Goal: Transaction & Acquisition: Purchase product/service

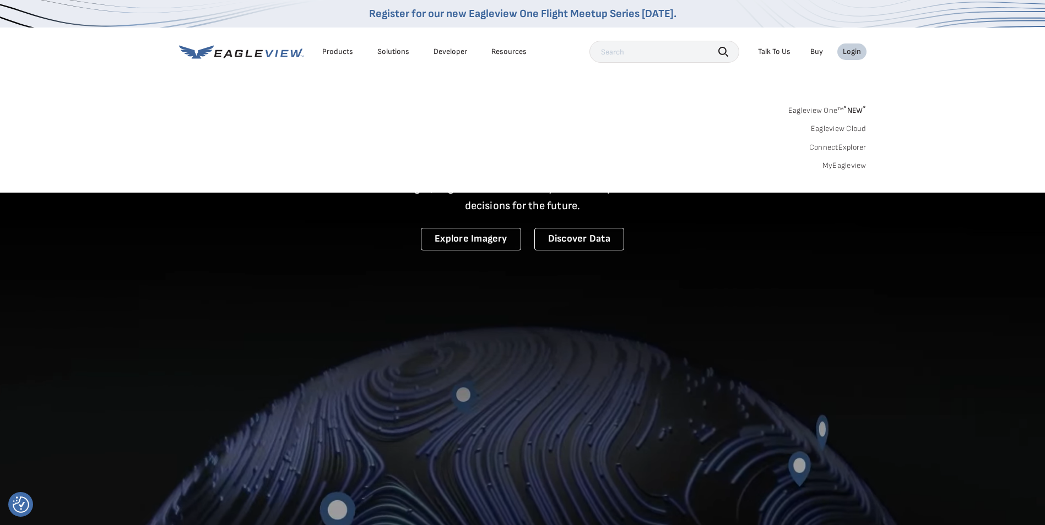
click at [838, 164] on link "MyEagleview" at bounding box center [844, 166] width 44 height 10
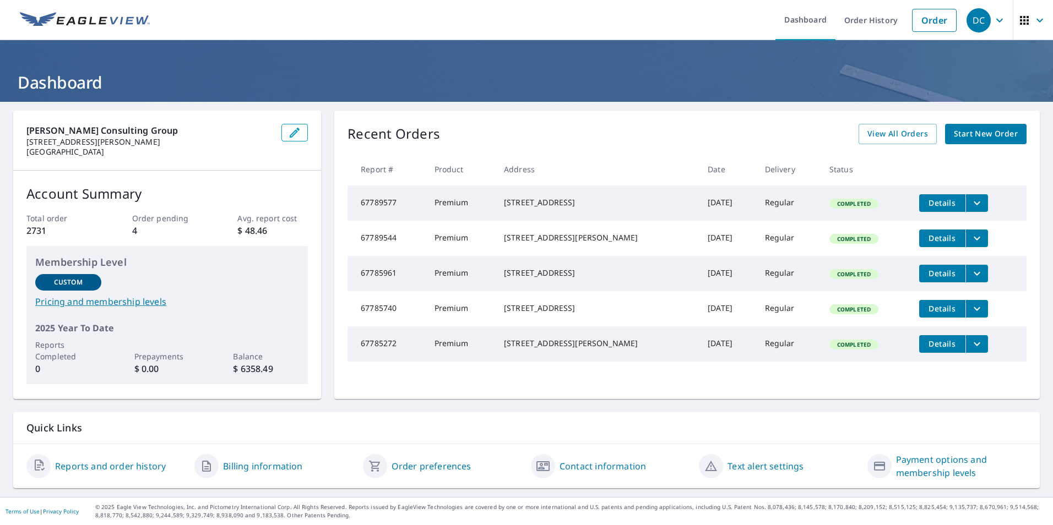
click at [972, 127] on span "Start New Order" at bounding box center [986, 134] width 64 height 14
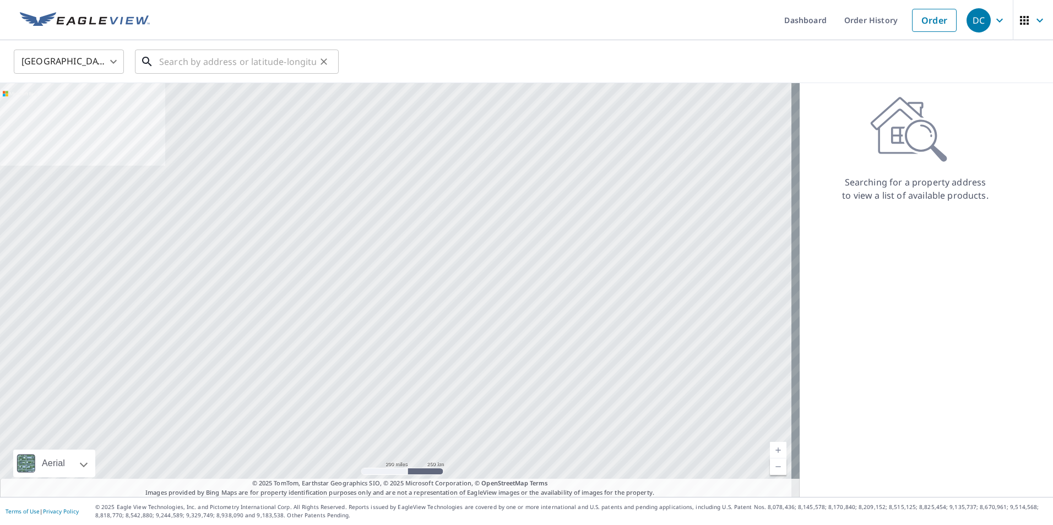
click at [214, 59] on input "text" at bounding box center [237, 61] width 157 height 31
paste input "[STREET_ADDRESS]"
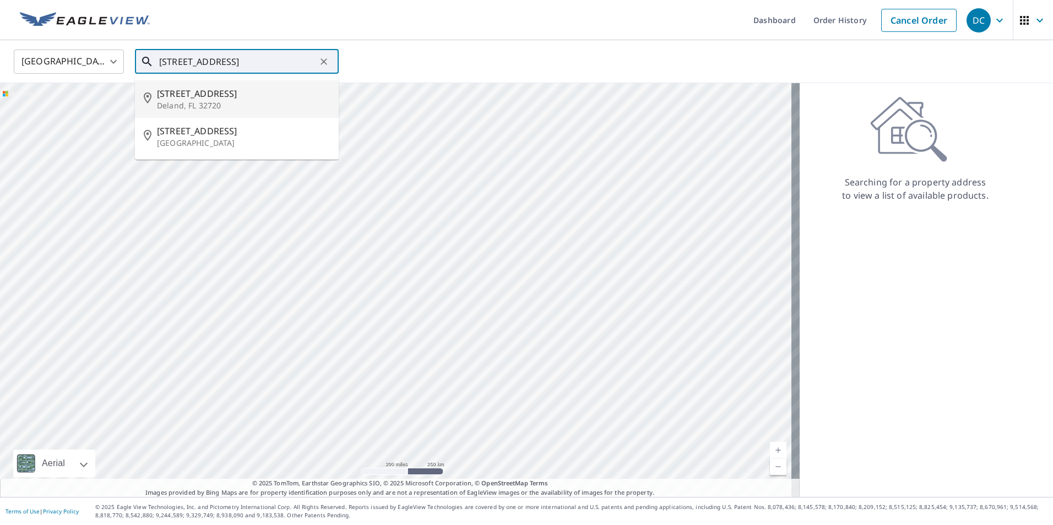
click at [200, 100] on p "Deland, FL 32720" at bounding box center [243, 105] width 173 height 11
type input "[STREET_ADDRESS][PERSON_NAME]"
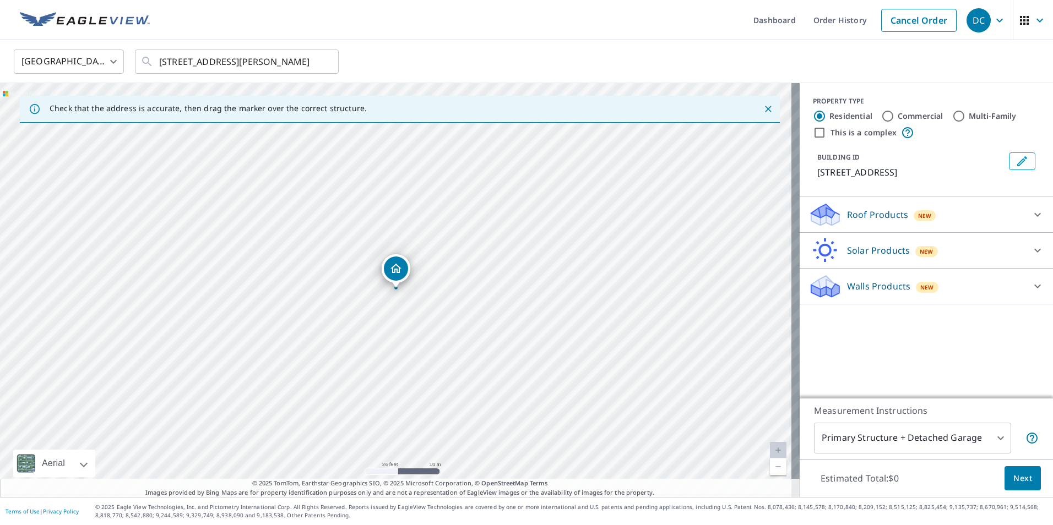
click at [844, 222] on div "Roof Products New" at bounding box center [917, 215] width 216 height 26
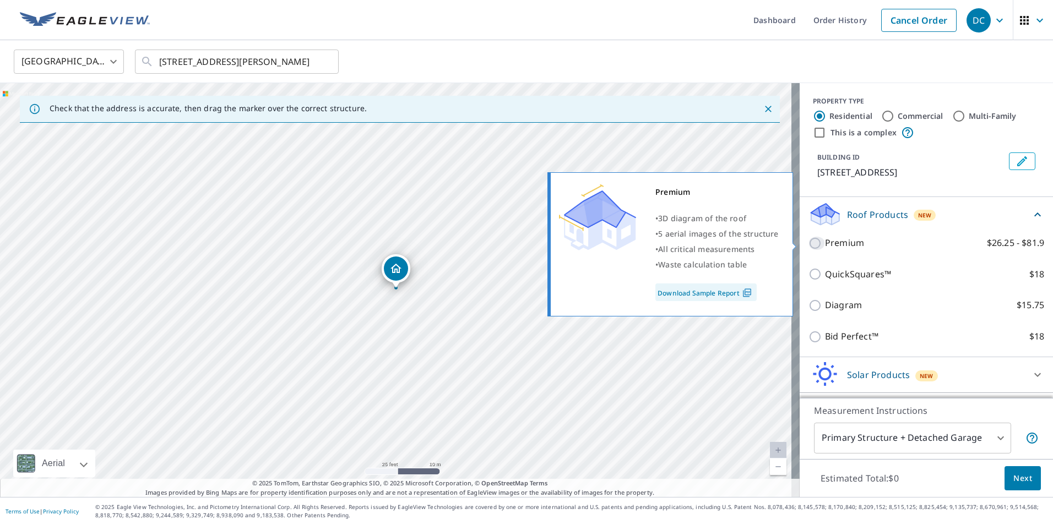
click at [809, 239] on input "Premium $26.25 - $81.9" at bounding box center [817, 243] width 17 height 13
checkbox input "true"
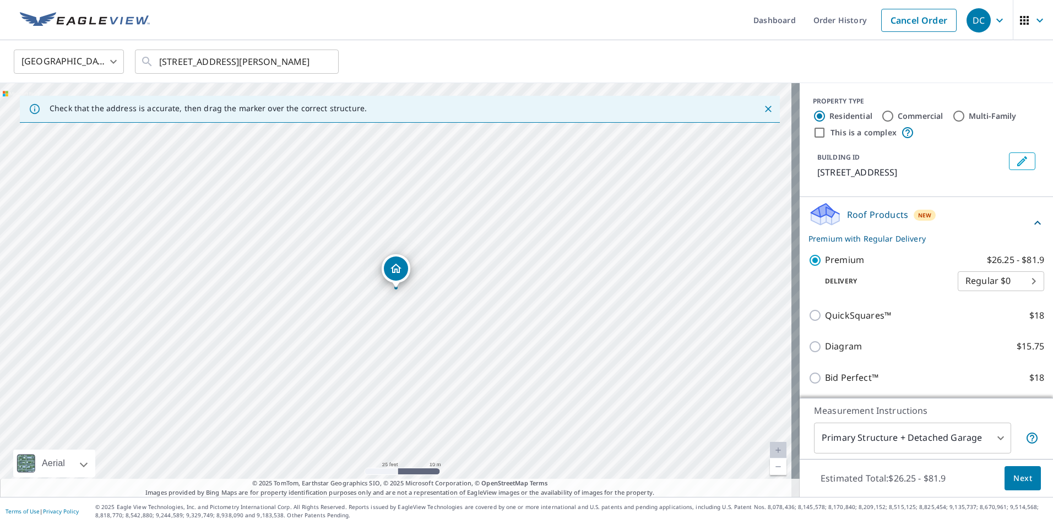
click at [1013, 475] on span "Next" at bounding box center [1022, 479] width 19 height 14
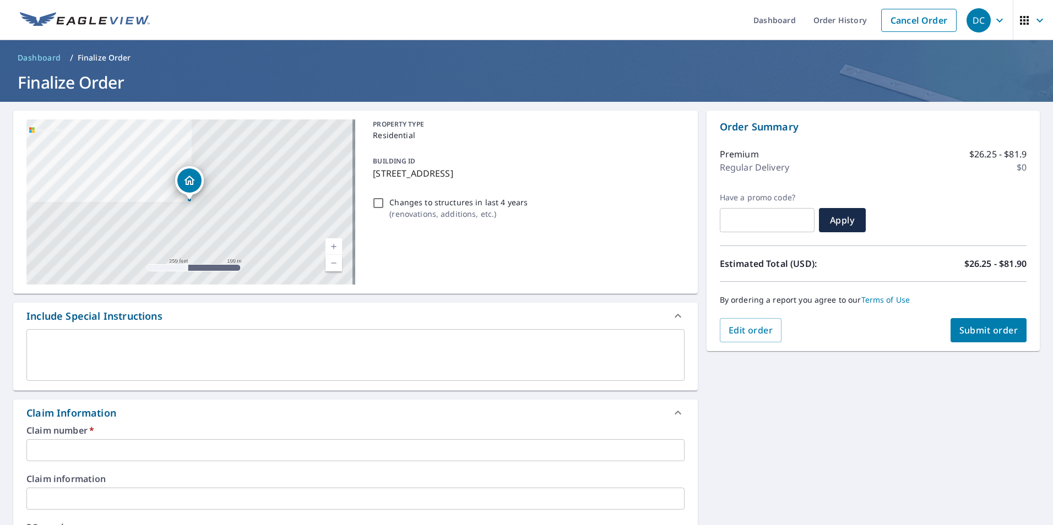
click at [377, 205] on input "Changes to structures in last 4 years ( renovations, additions, etc. )" at bounding box center [378, 203] width 13 height 13
checkbox input "true"
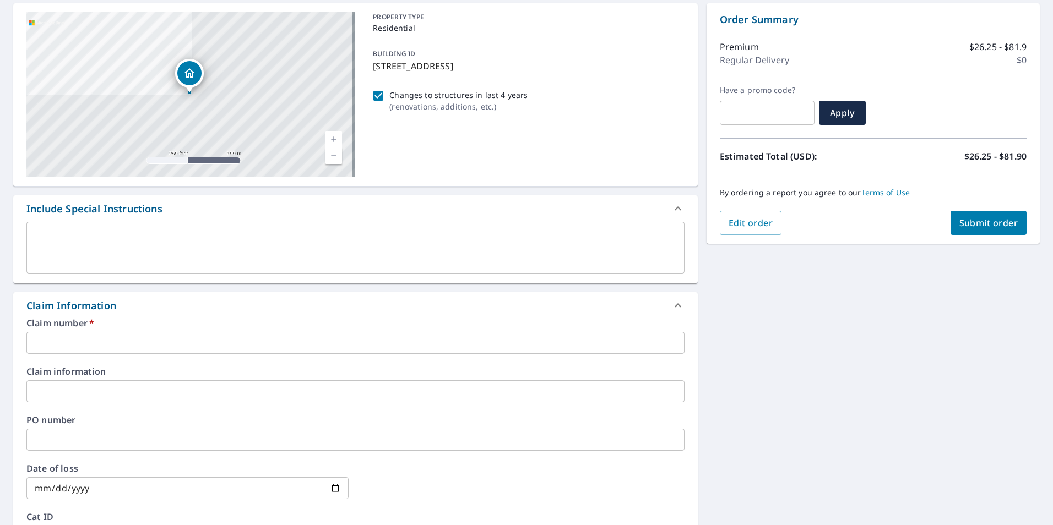
scroll to position [110, 0]
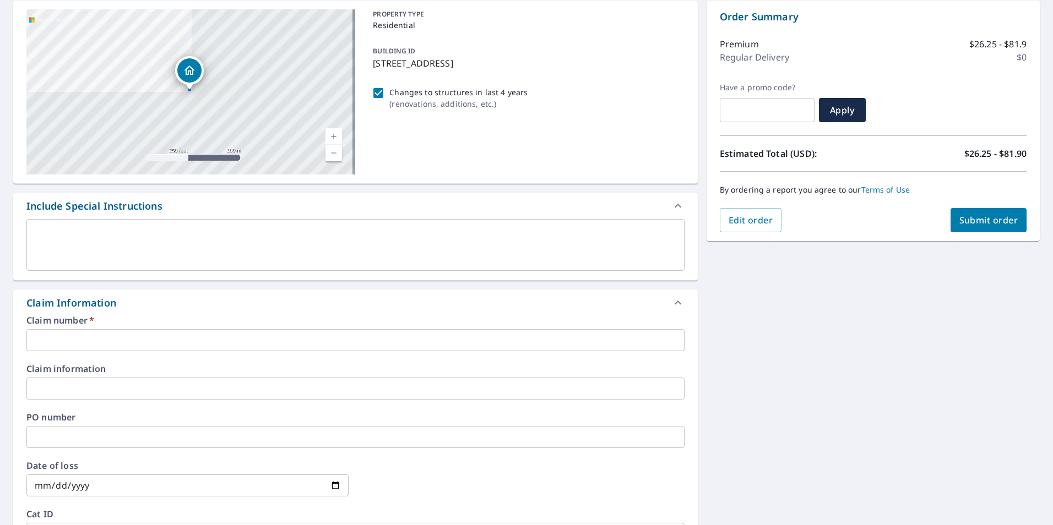
click at [74, 345] on input "text" at bounding box center [355, 340] width 658 height 22
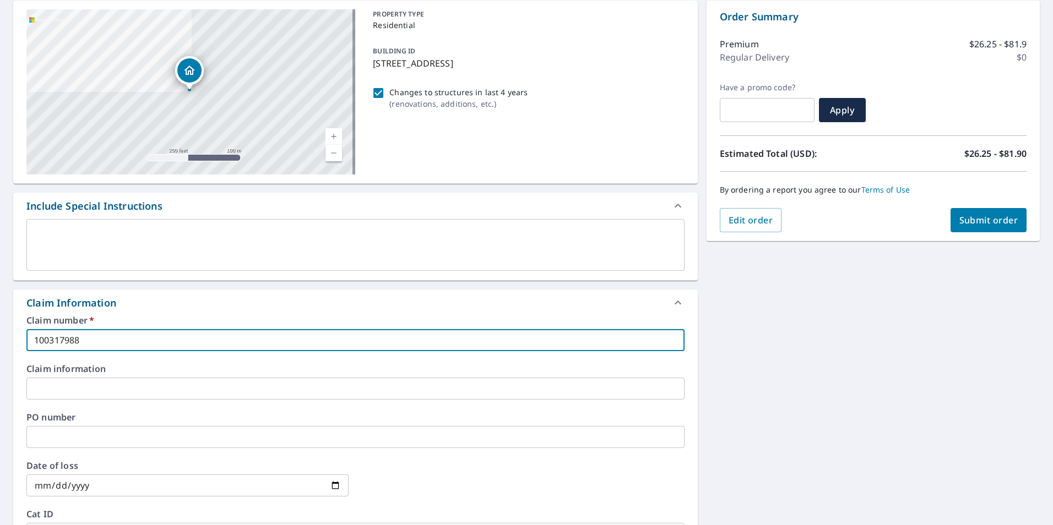
type input "100317988"
click at [74, 392] on input "text" at bounding box center [355, 389] width 658 height 22
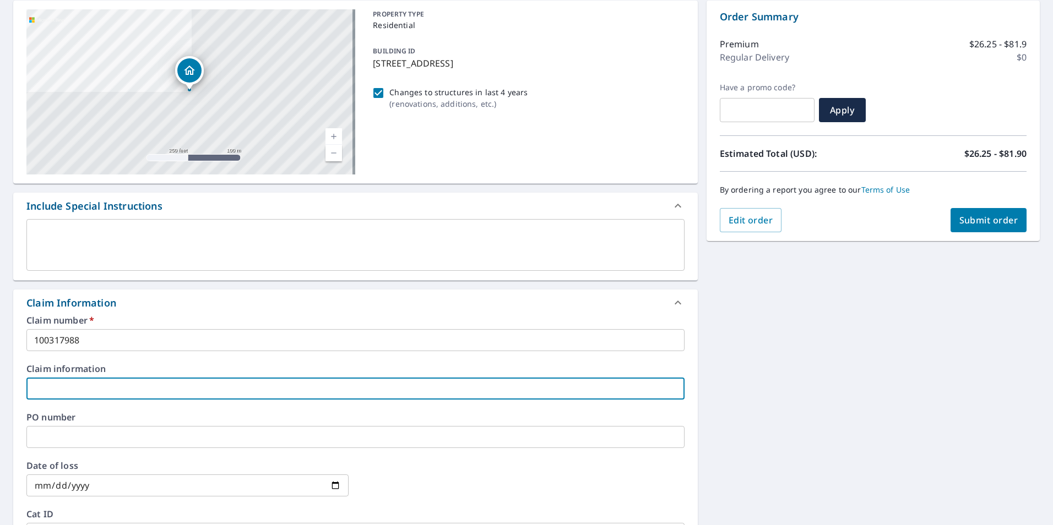
paste input "100317988"
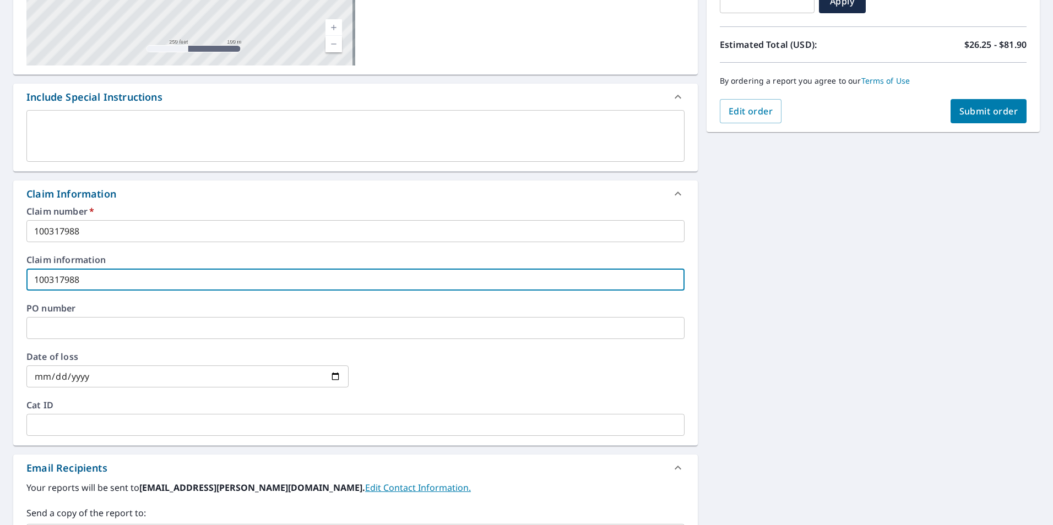
scroll to position [220, 0]
type input "100317988"
click at [69, 417] on input "text" at bounding box center [355, 424] width 658 height 22
drag, startPoint x: 28, startPoint y: 273, endPoint x: -283, endPoint y: 240, distance: 312.4
click at [0, 240] on html "DC DC Dashboard Order History Cancel Order DC Dashboard / Finalize Order Finali…" at bounding box center [526, 262] width 1053 height 525
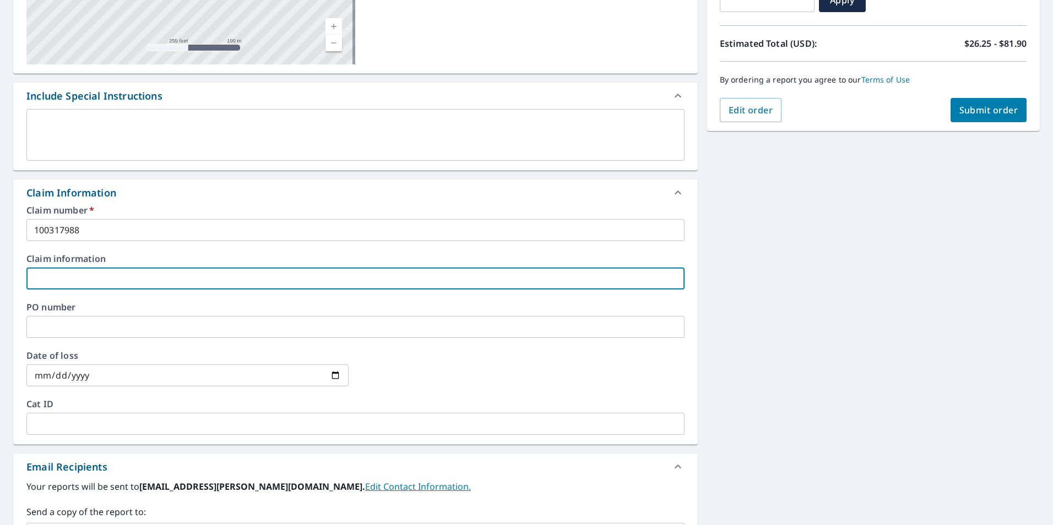
click at [94, 319] on input "text" at bounding box center [355, 327] width 658 height 22
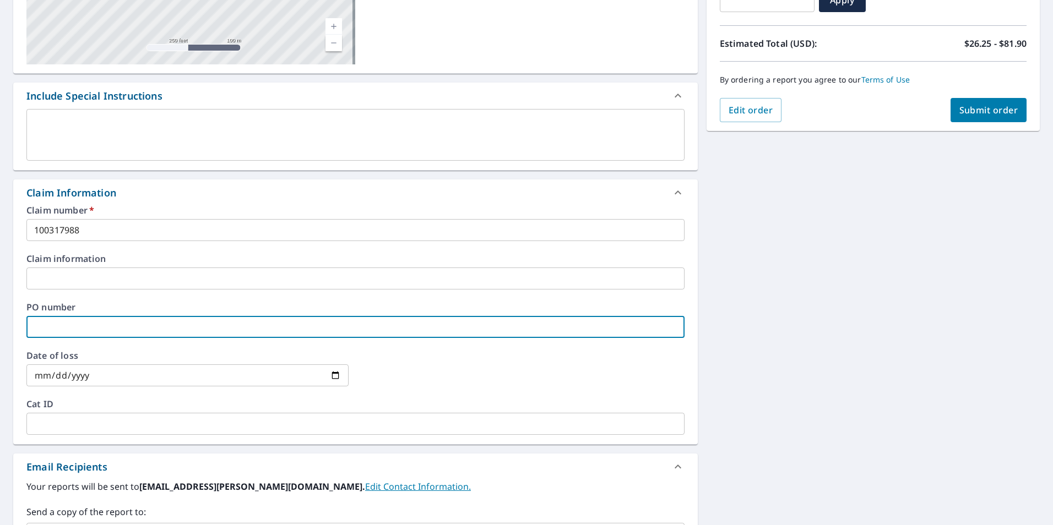
paste input "100317988"
type input "100317988"
click at [328, 374] on input "date" at bounding box center [187, 376] width 322 height 22
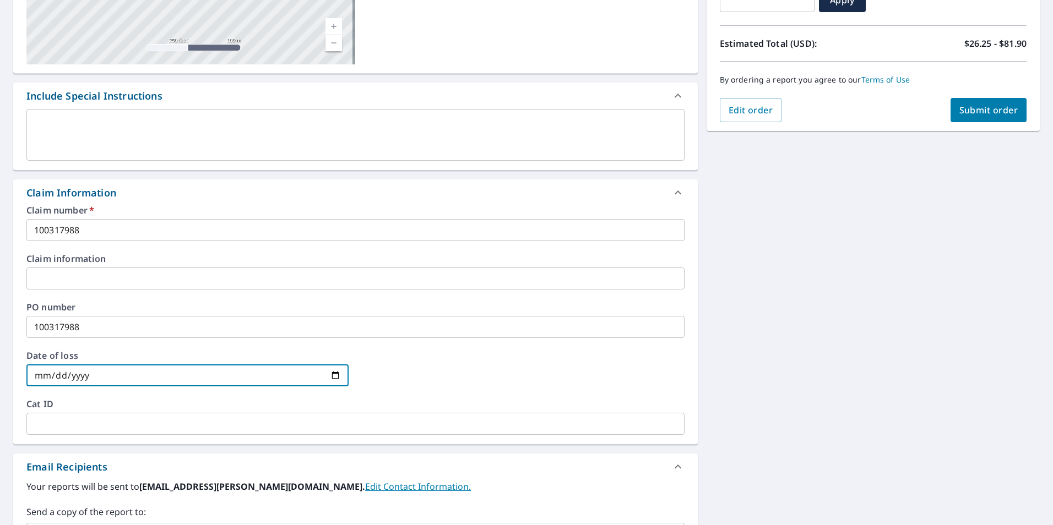
type input "[DATE]"
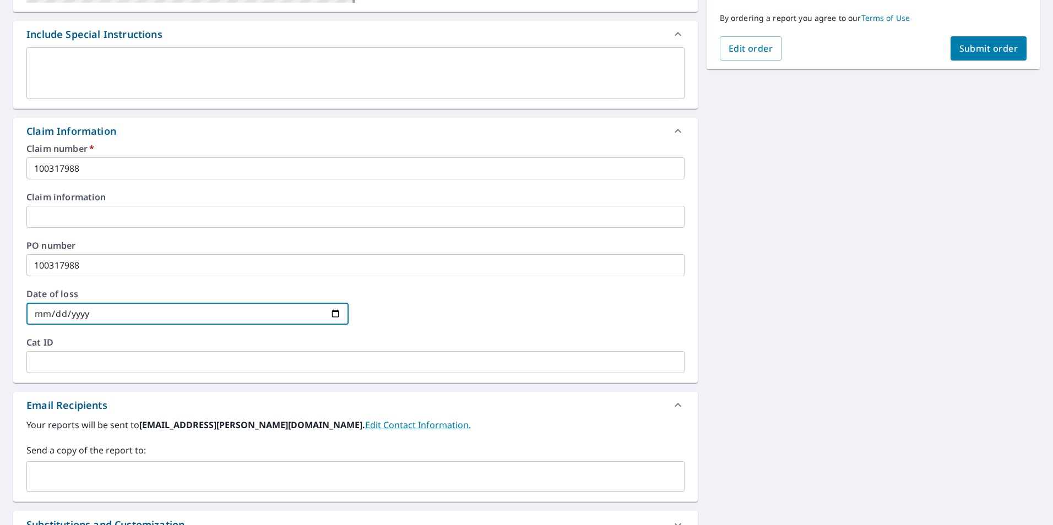
scroll to position [386, 0]
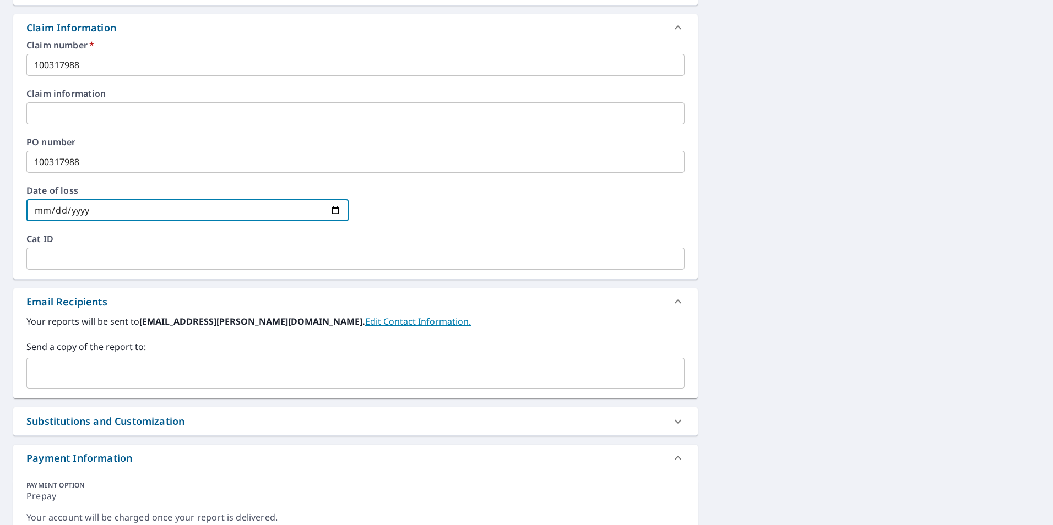
click at [114, 378] on input "text" at bounding box center [347, 373] width 632 height 21
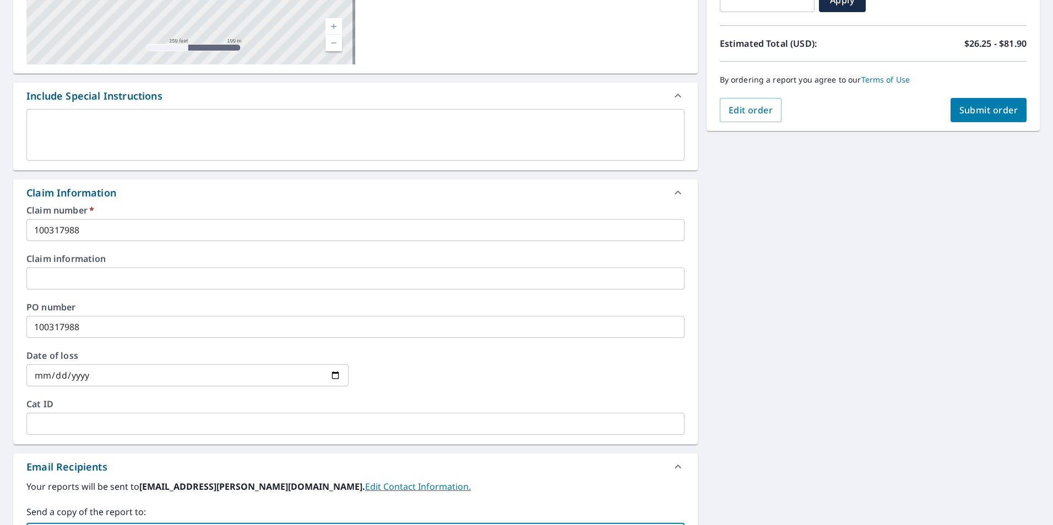
scroll to position [0, 0]
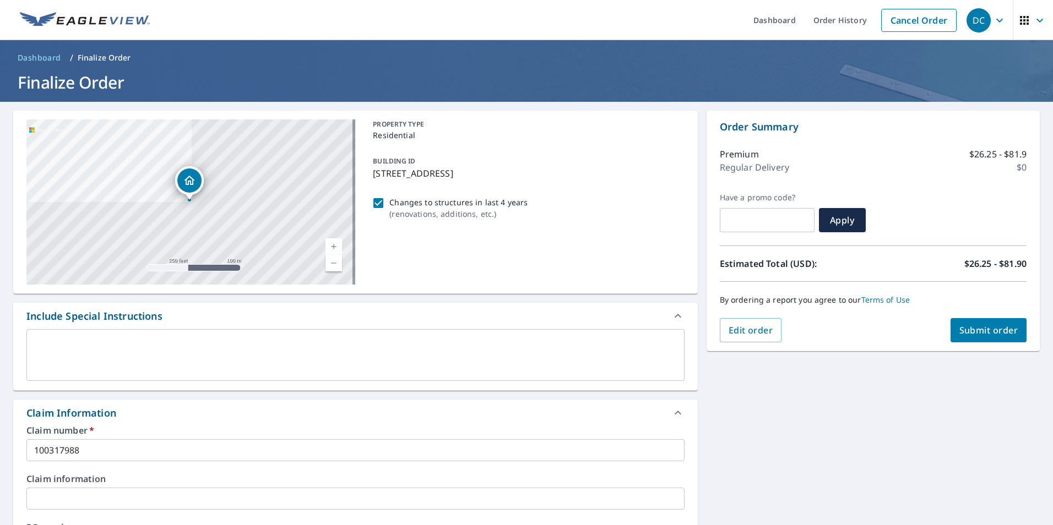
type input "[EMAIL_ADDRESS][PERSON_NAME][DOMAIN_NAME]"
click at [965, 327] on span "Submit order" at bounding box center [988, 330] width 59 height 12
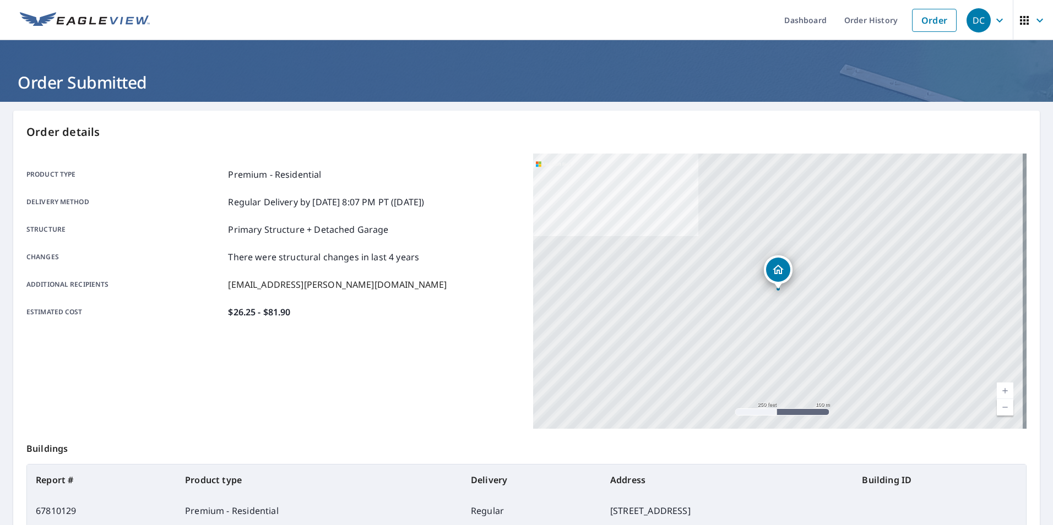
click at [995, 19] on icon "button" at bounding box center [999, 20] width 13 height 13
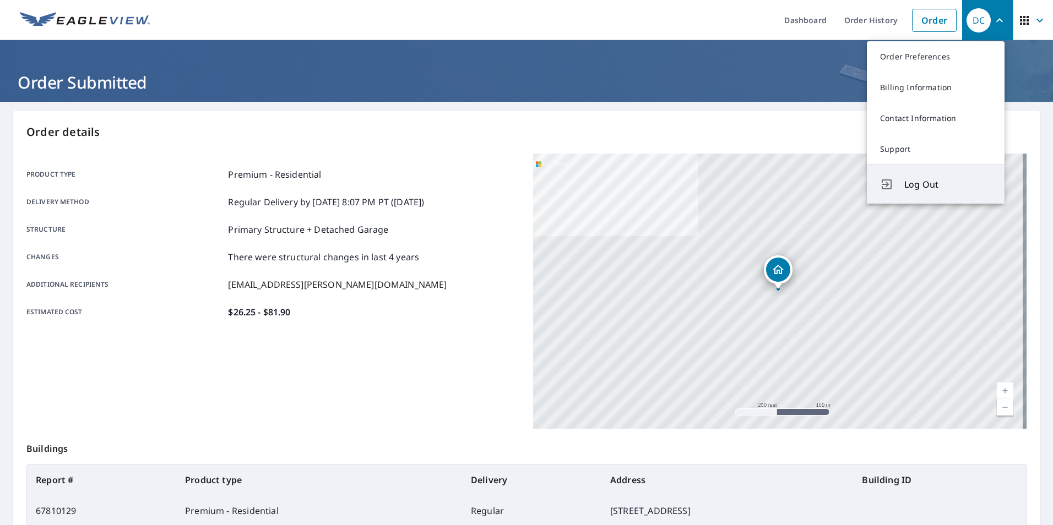
click at [910, 188] on span "Log Out" at bounding box center [947, 184] width 87 height 13
